Goal: Find specific page/section: Find specific page/section

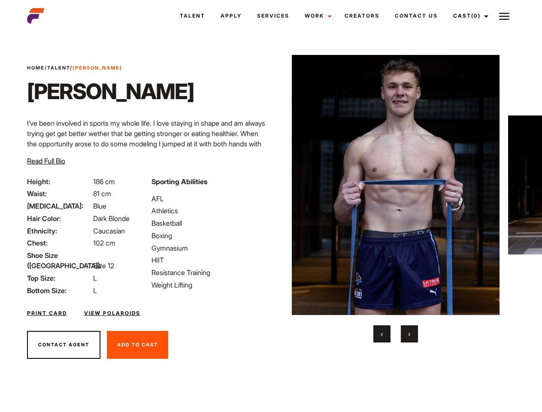
click at [468, 16] on link "Cast (0)" at bounding box center [470, 15] width 48 height 23
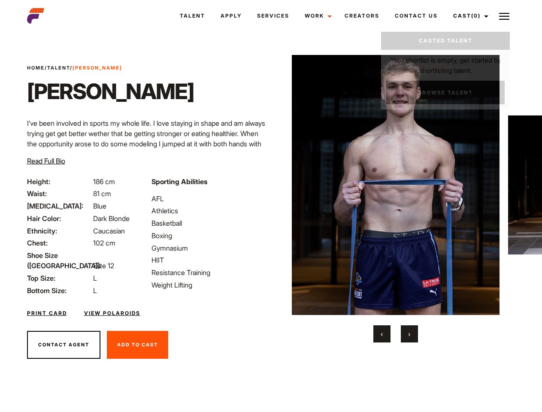
click at [504, 16] on img at bounding box center [504, 16] width 10 height 10
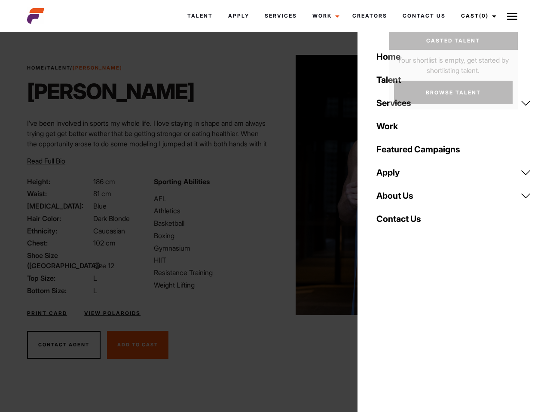
click at [395, 199] on img at bounding box center [399, 185] width 208 height 260
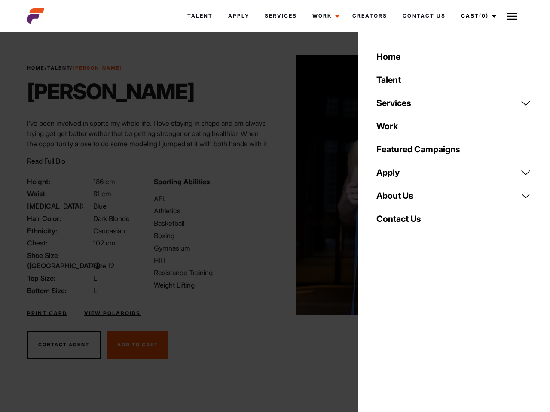
click at [271, 185] on div "Sporting Abilities AFL Athletics Basketball Boxing Gymnasium HIIT Resistance Tr…" at bounding box center [212, 235] width 126 height 119
click at [382, 334] on div "Home Talent Services Talent Casting Photography Videography Creative Hair and M…" at bounding box center [453, 206] width 192 height 412
click at [410, 334] on div "Home Talent Services Talent Casting Photography Videography Creative Hair and M…" at bounding box center [453, 206] width 192 height 412
